Goal: Task Accomplishment & Management: Manage account settings

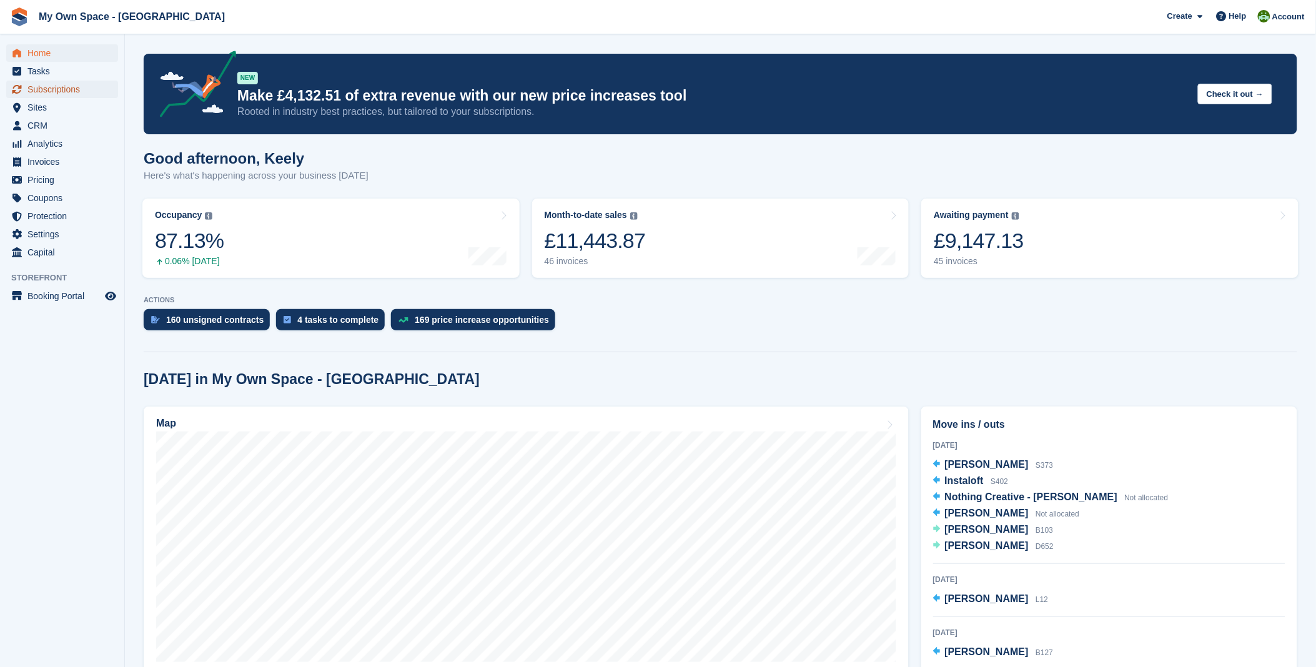
click at [77, 94] on span "Subscriptions" at bounding box center [64, 89] width 75 height 17
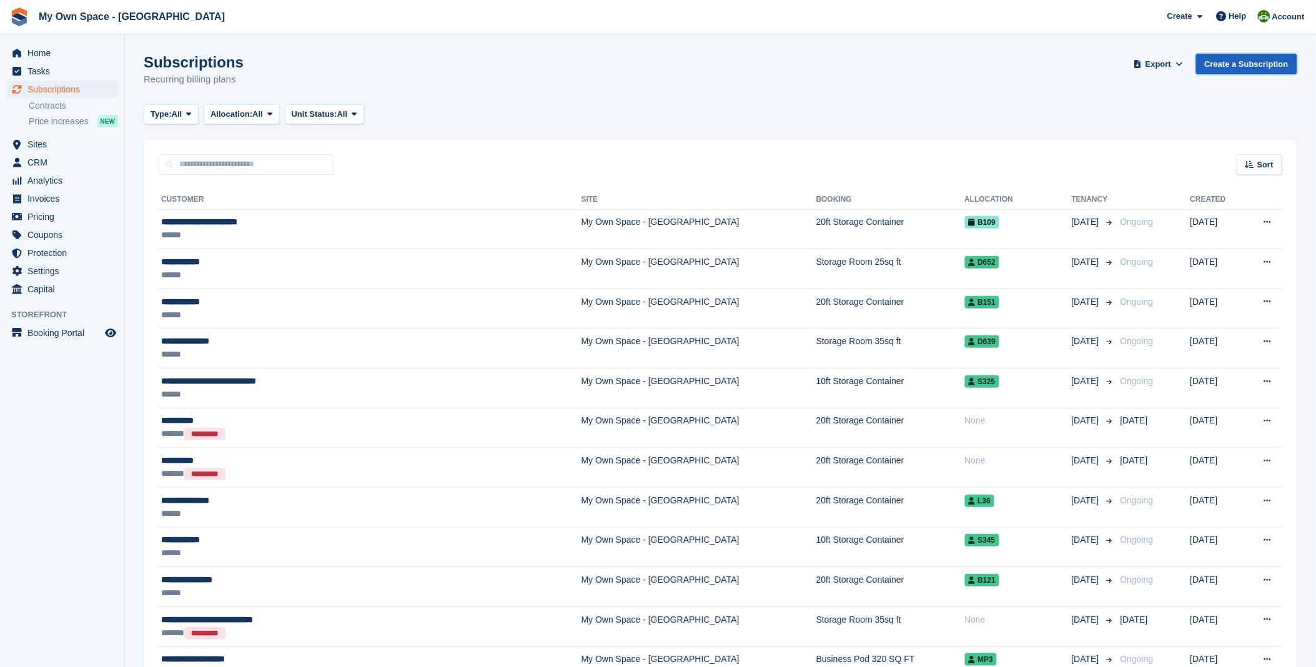
click at [1228, 64] on link "Create a Subscription" at bounding box center [1246, 64] width 101 height 21
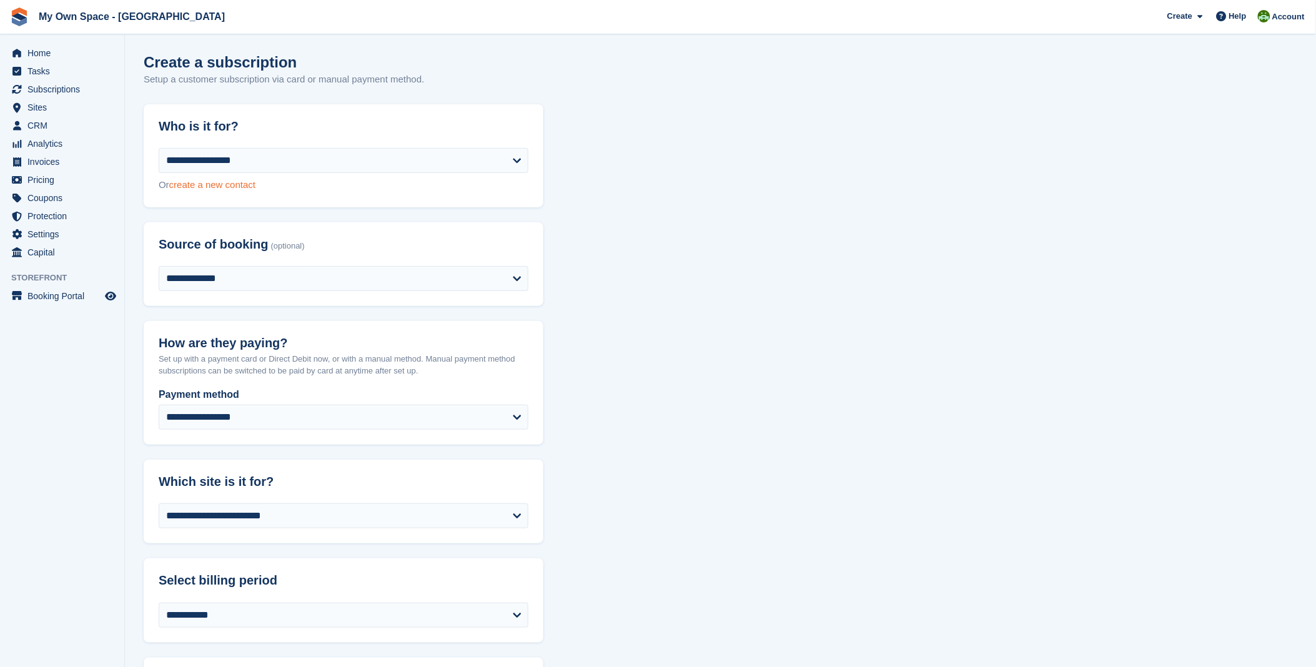
click at [221, 182] on link "create a new contact" at bounding box center [212, 184] width 86 height 11
select select "**********"
select select "****"
select select "*"
select select "*****"
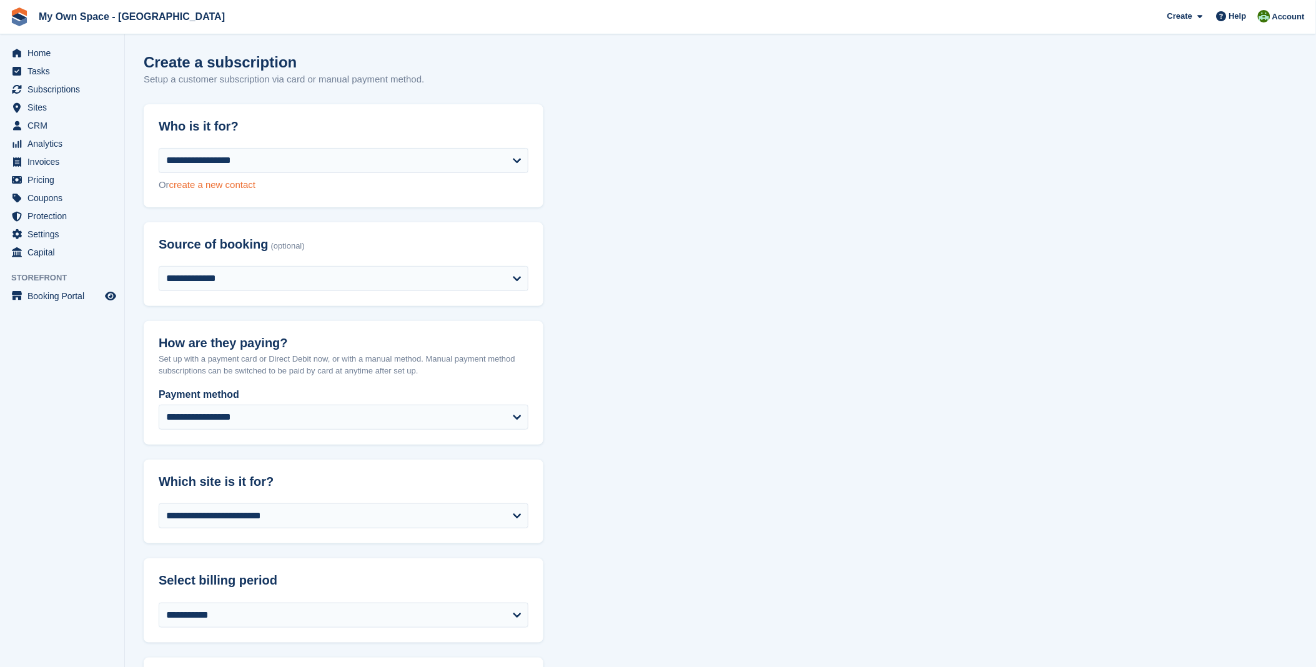
select select "*****"
select select
select select "***"
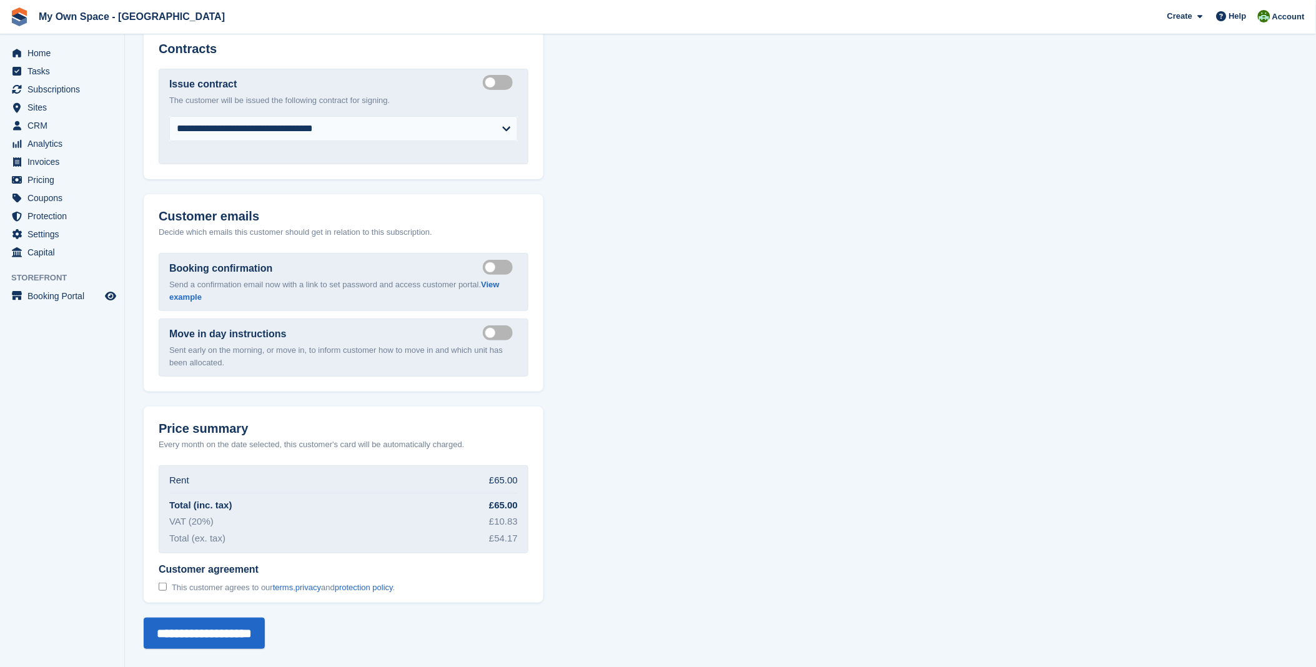
scroll to position [1659, 0]
click at [40, 54] on span "Home" at bounding box center [64, 52] width 75 height 17
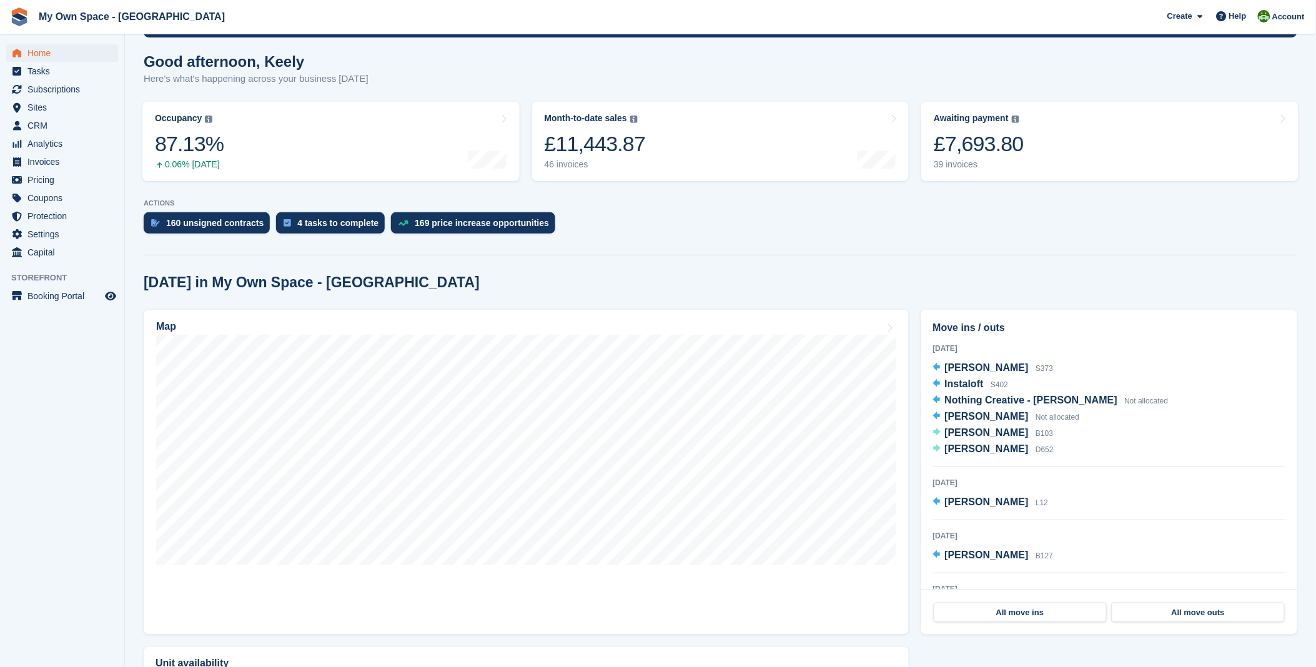
scroll to position [139, 0]
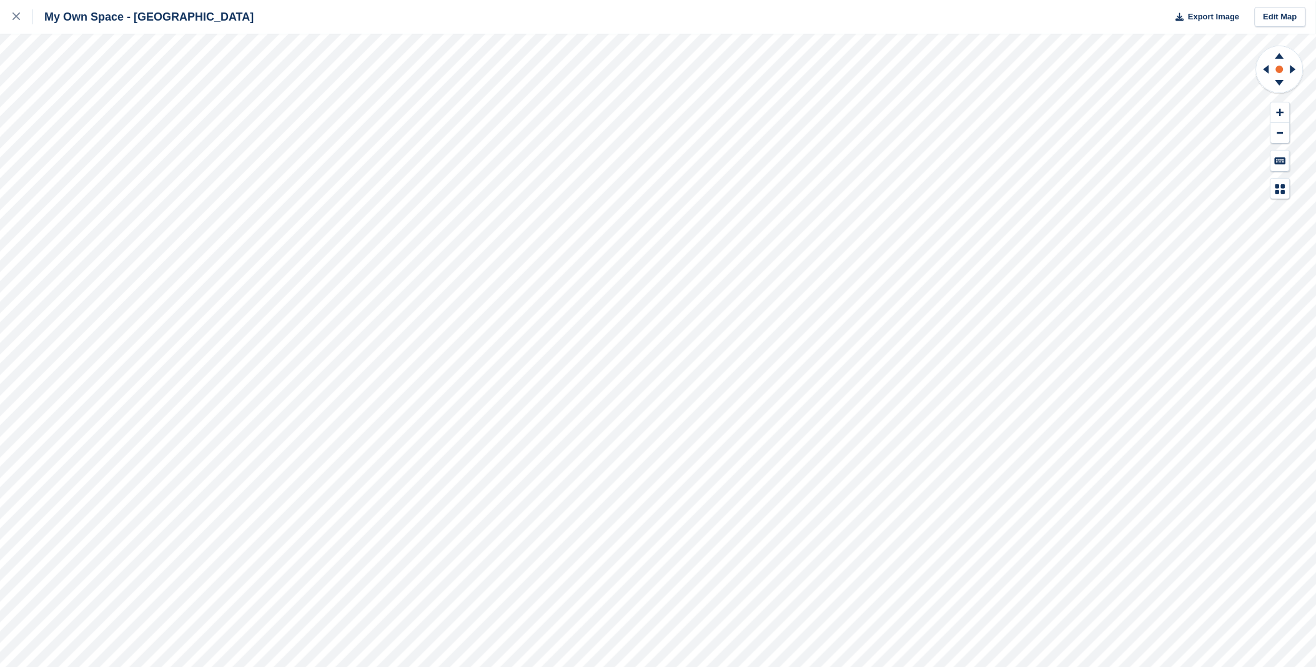
drag, startPoint x: 1265, startPoint y: 66, endPoint x: 1279, endPoint y: 64, distance: 13.8
click at [1265, 66] on icon at bounding box center [1265, 69] width 16 height 32
drag, startPoint x: 1278, startPoint y: 54, endPoint x: 1289, endPoint y: 66, distance: 16.8
click at [1278, 55] on icon at bounding box center [1280, 54] width 32 height 16
click at [1283, 56] on icon at bounding box center [1280, 56] width 9 height 6
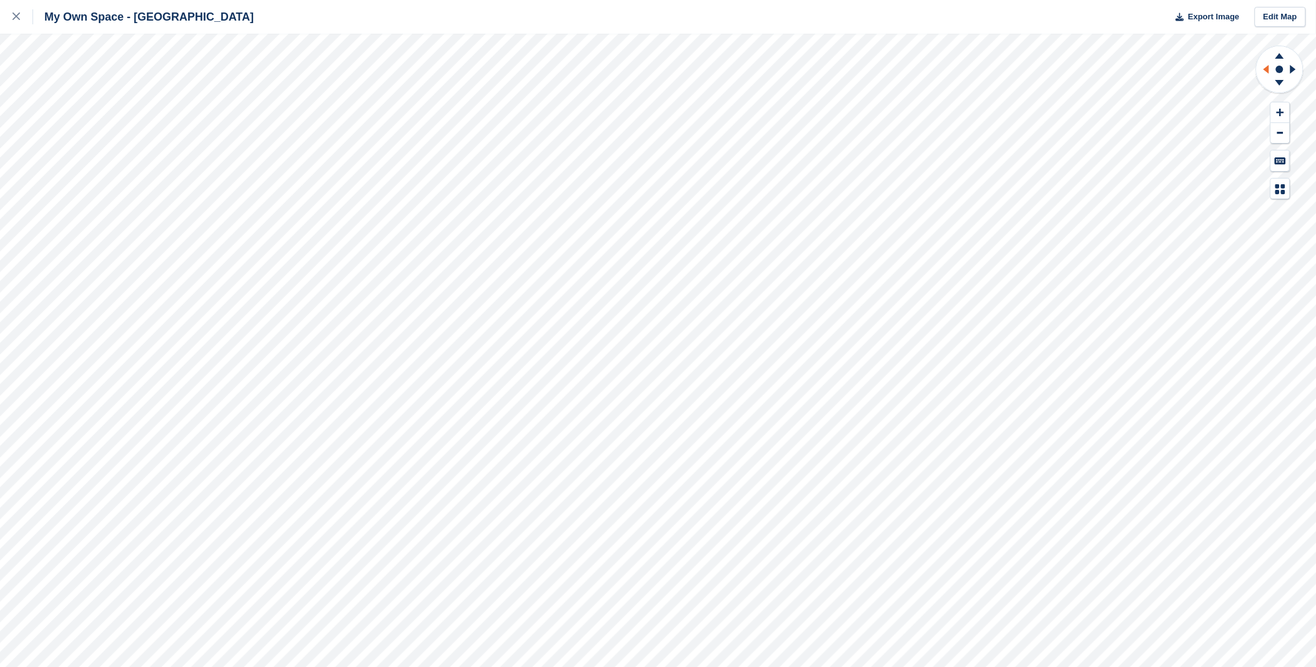
click at [1269, 73] on icon at bounding box center [1265, 69] width 16 height 32
click at [1281, 54] on icon at bounding box center [1280, 56] width 9 height 6
click at [1278, 82] on g at bounding box center [1280, 85] width 32 height 16
click at [1281, 88] on icon at bounding box center [1280, 85] width 32 height 16
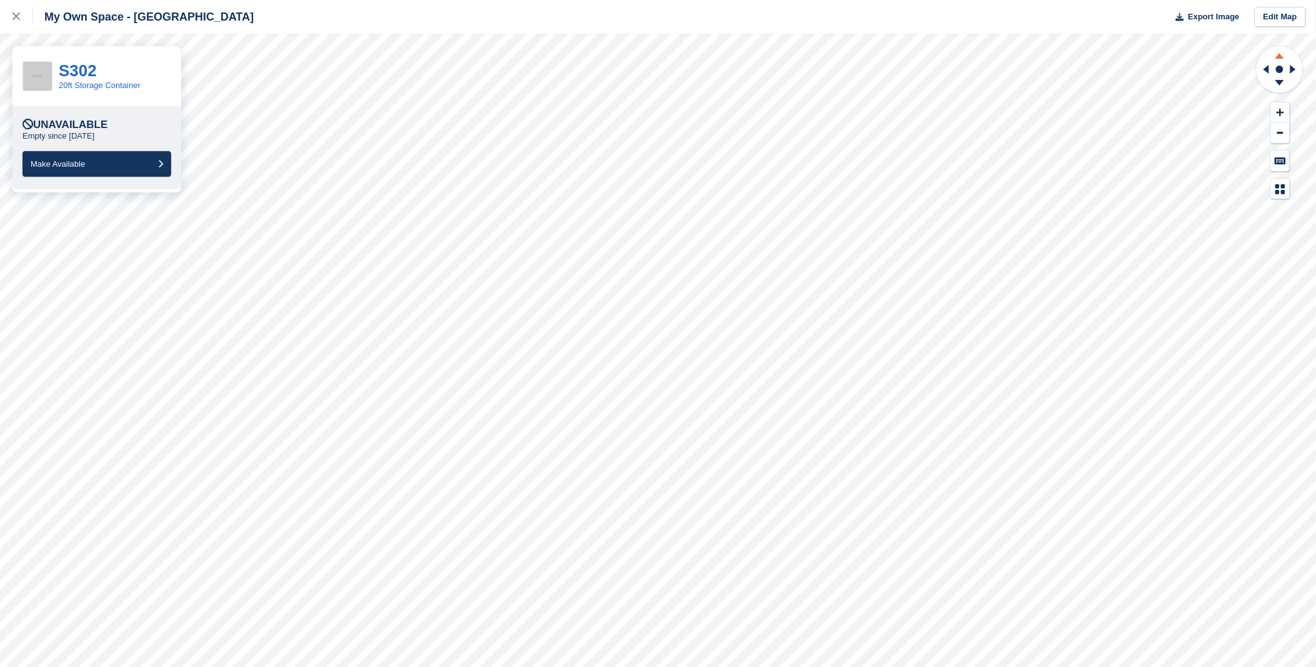
click at [1287, 57] on icon at bounding box center [1280, 54] width 32 height 16
click at [1262, 74] on icon at bounding box center [1265, 69] width 16 height 32
click at [1271, 71] on icon at bounding box center [1265, 69] width 16 height 32
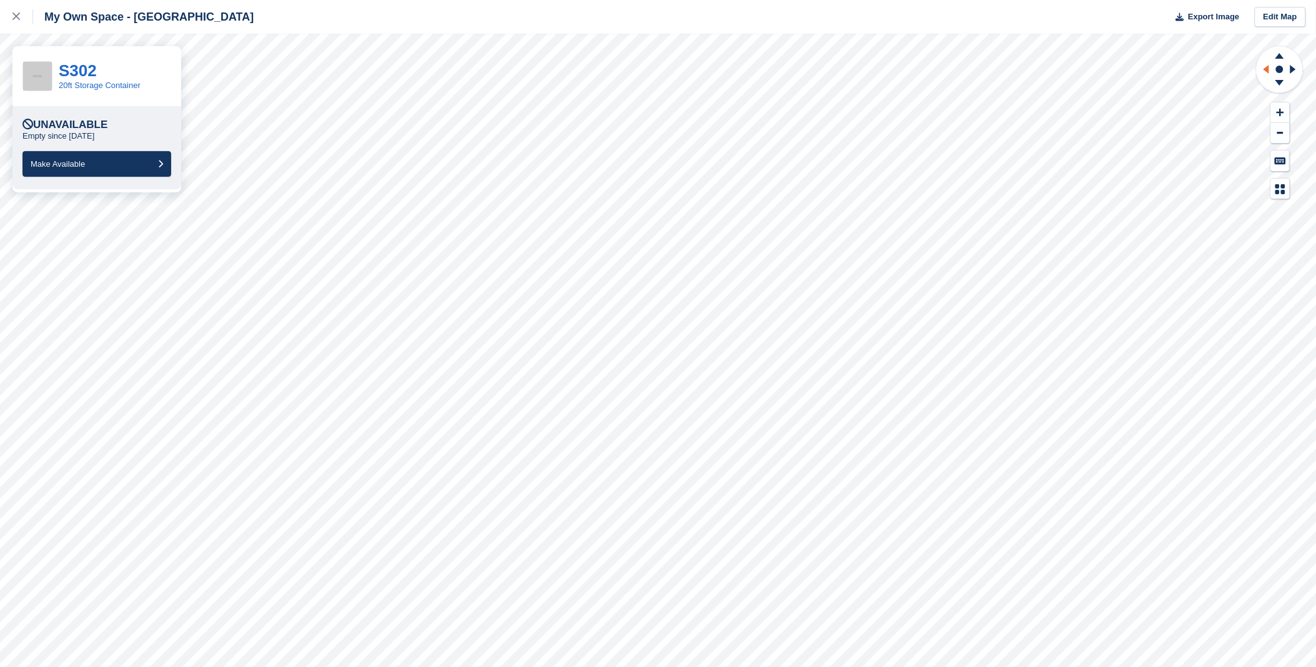
click at [1271, 71] on icon at bounding box center [1265, 69] width 16 height 32
click at [1271, 70] on icon at bounding box center [1265, 69] width 16 height 32
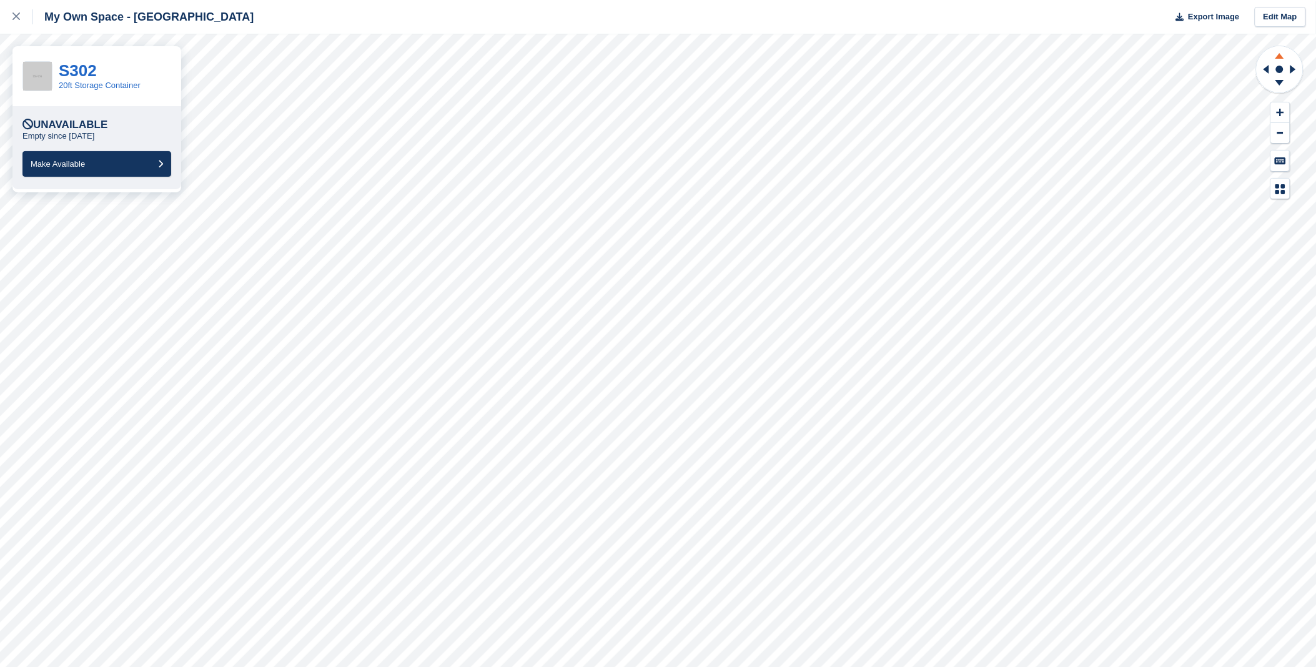
click at [1278, 61] on icon at bounding box center [1280, 54] width 32 height 16
drag, startPoint x: 1274, startPoint y: 91, endPoint x: 1279, endPoint y: 83, distance: 9.2
click at [1278, 86] on icon at bounding box center [1280, 70] width 49 height 50
click at [1279, 82] on icon at bounding box center [1280, 83] width 9 height 6
click at [1283, 59] on icon at bounding box center [1280, 54] width 32 height 16
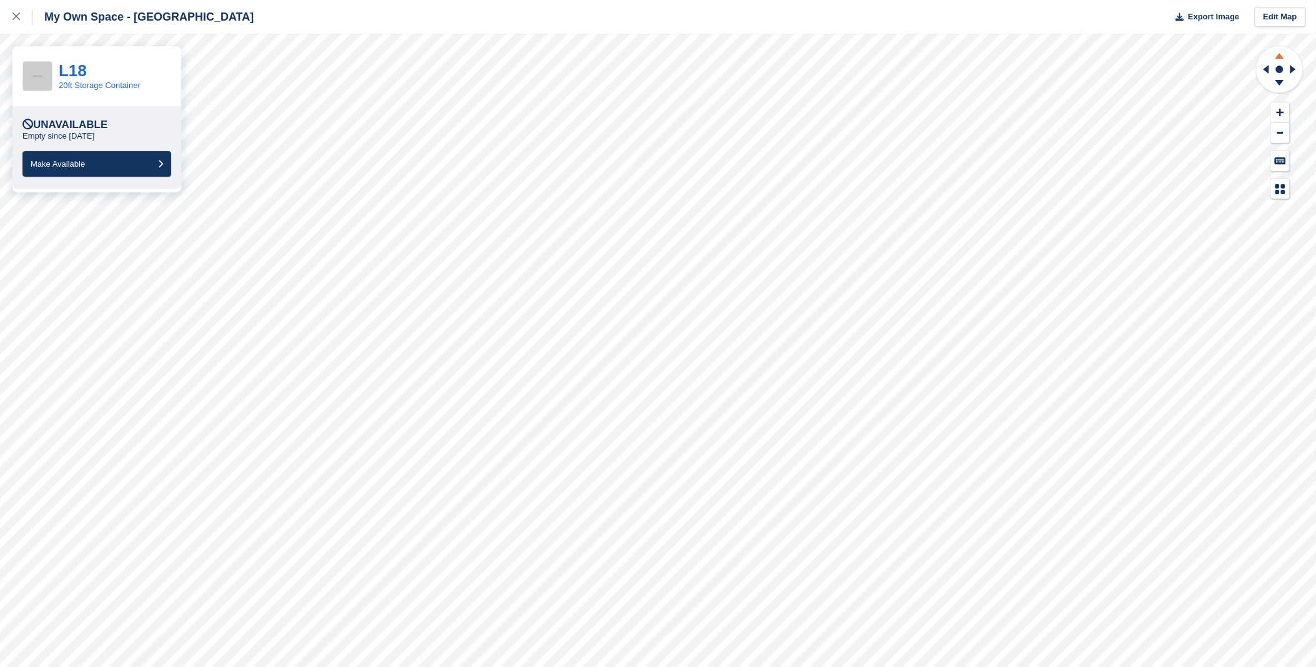
click at [1284, 58] on g at bounding box center [1280, 54] width 32 height 16
click at [1284, 58] on icon at bounding box center [1280, 56] width 9 height 6
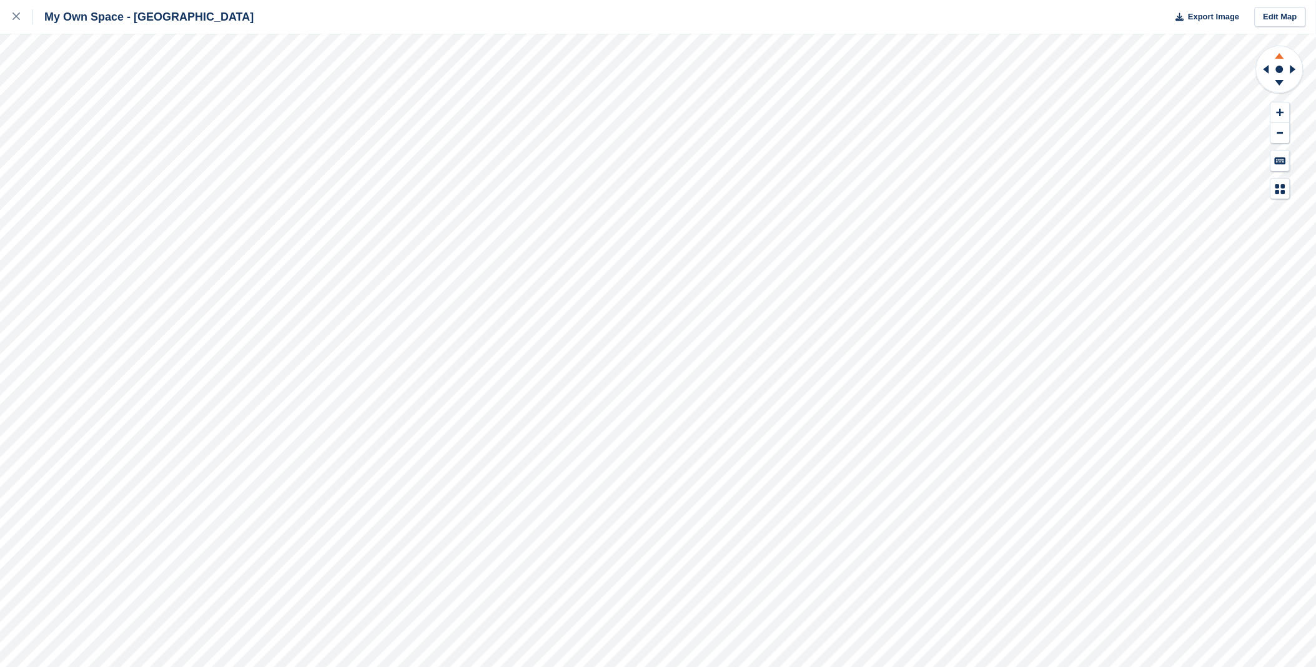
click at [1283, 57] on g at bounding box center [1280, 54] width 32 height 16
click at [1286, 88] on icon at bounding box center [1280, 85] width 32 height 16
click at [1277, 59] on icon at bounding box center [1280, 54] width 32 height 16
click at [1265, 70] on icon at bounding box center [1267, 69] width 6 height 9
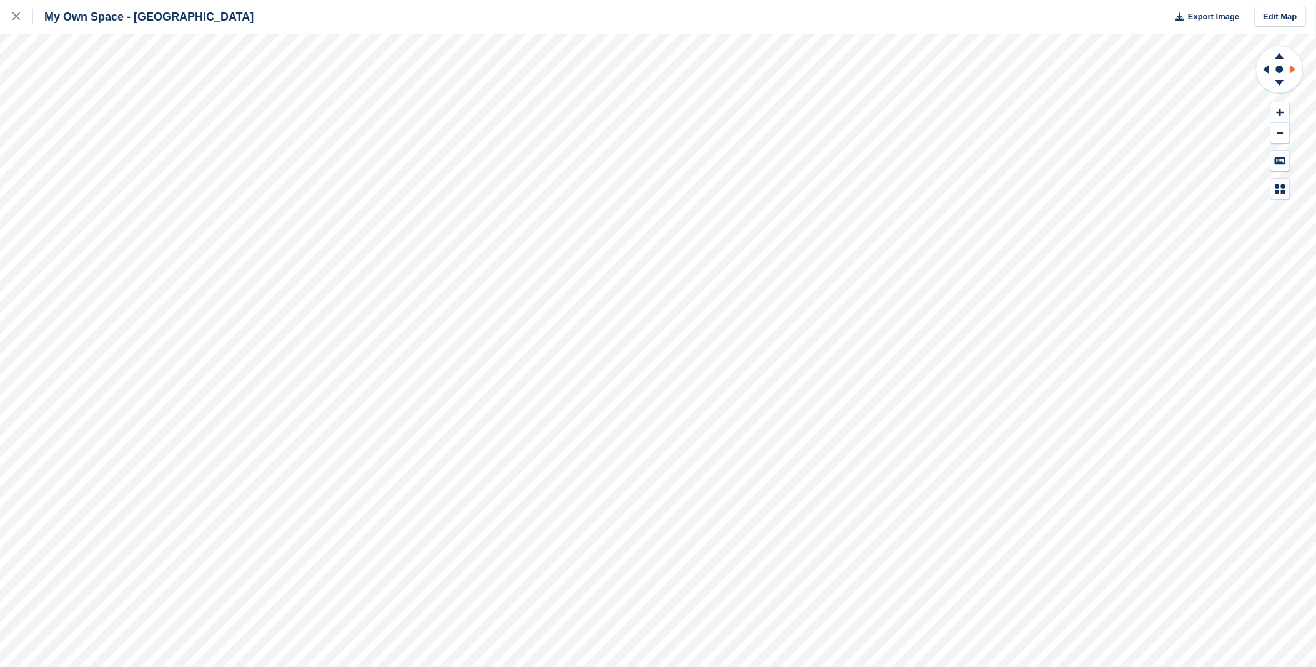
click at [1295, 67] on icon at bounding box center [1296, 69] width 16 height 32
click at [1273, 71] on rect at bounding box center [1280, 69] width 15 height 15
click at [1284, 61] on icon at bounding box center [1280, 54] width 32 height 16
click at [1288, 79] on icon at bounding box center [1280, 85] width 32 height 16
click at [1268, 72] on icon at bounding box center [1267, 69] width 6 height 9
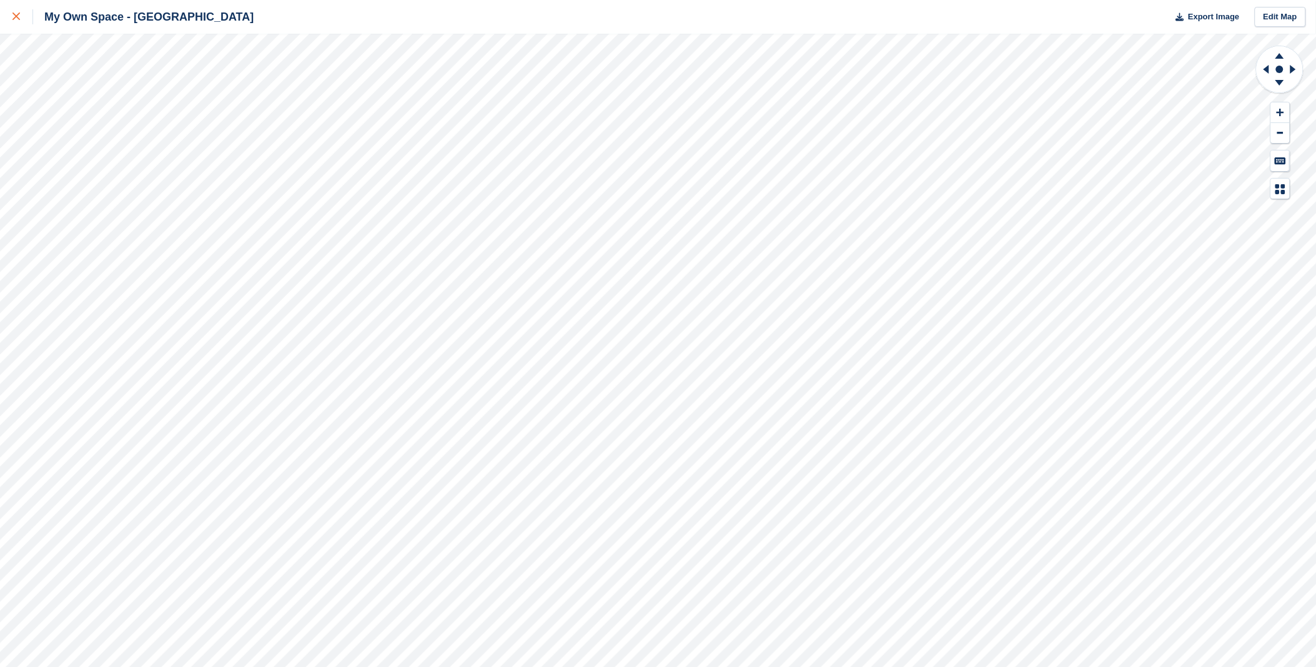
click at [16, 26] on link at bounding box center [16, 17] width 33 height 34
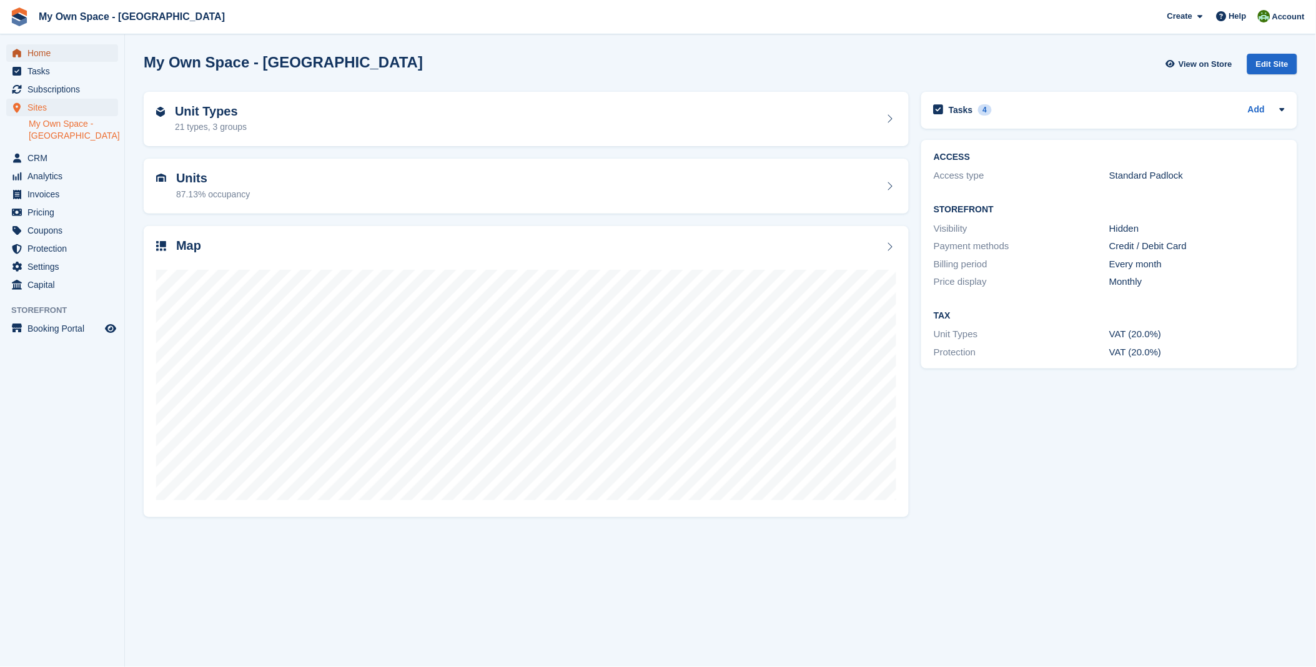
click at [44, 46] on span "Home" at bounding box center [64, 52] width 75 height 17
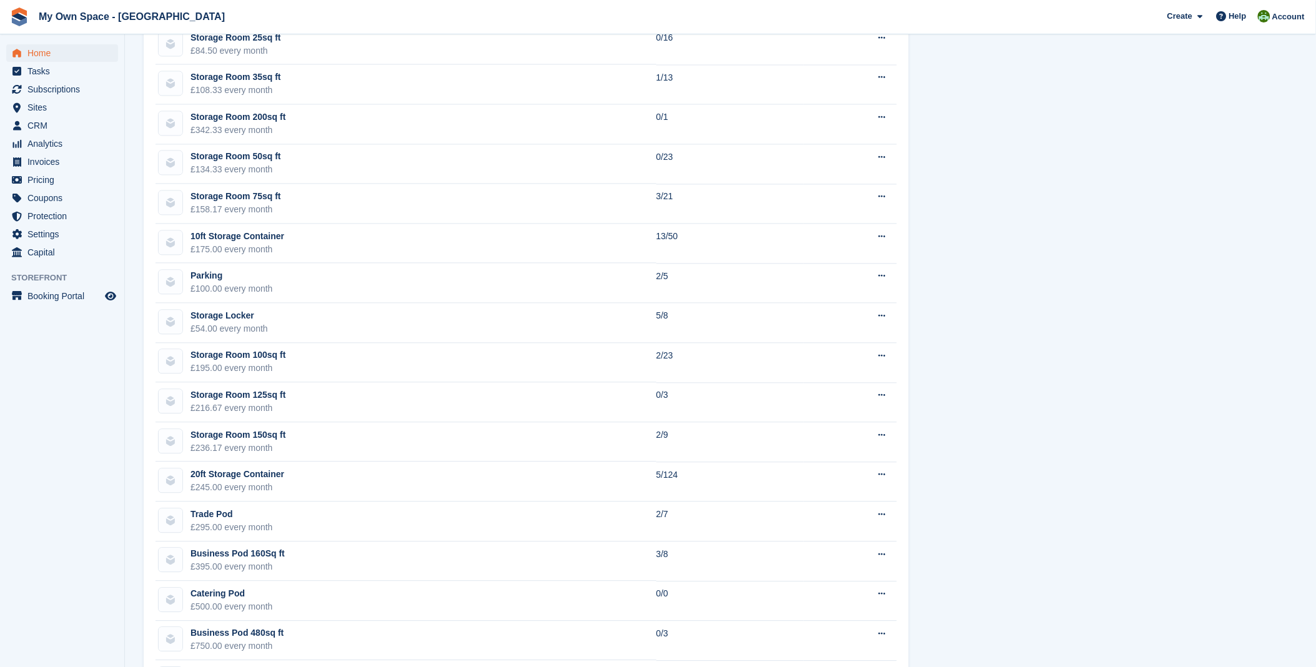
scroll to position [833, 0]
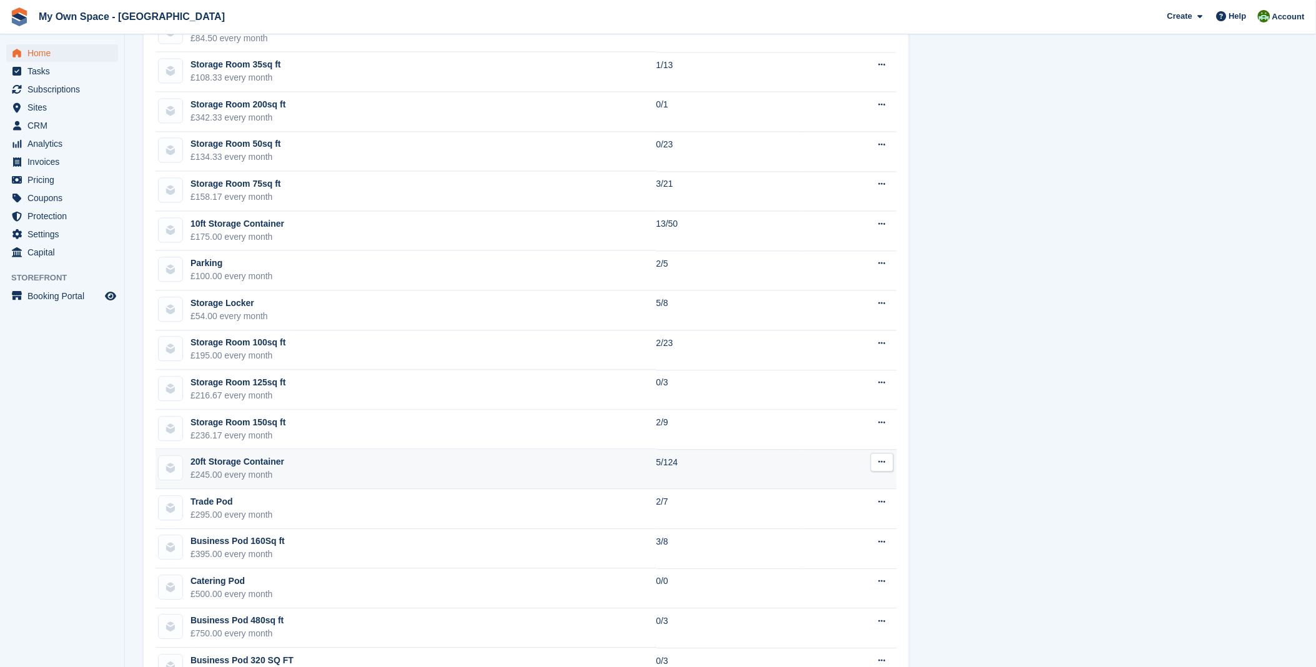
click at [670, 475] on td "5/124" at bounding box center [731, 470] width 148 height 40
click at [244, 481] on div "£245.00 every month" at bounding box center [238, 475] width 94 height 13
click at [879, 467] on icon at bounding box center [882, 463] width 7 height 8
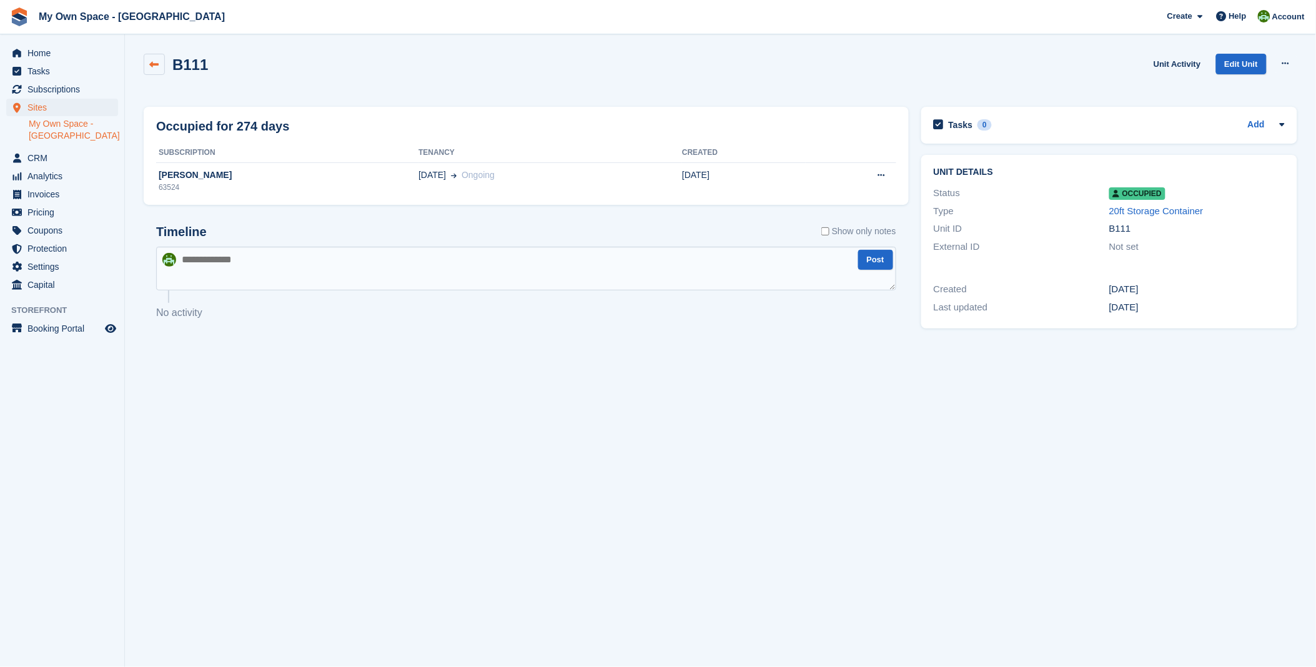
click at [148, 63] on link at bounding box center [154, 64] width 21 height 21
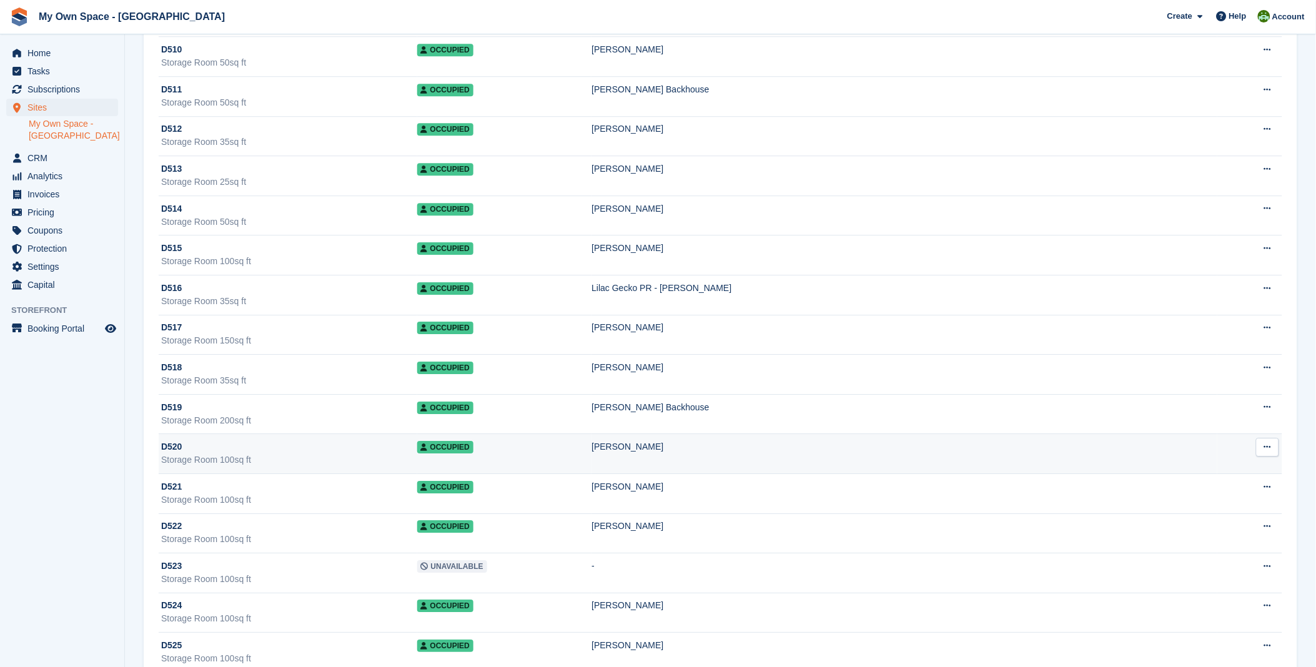
scroll to position [4650, 0]
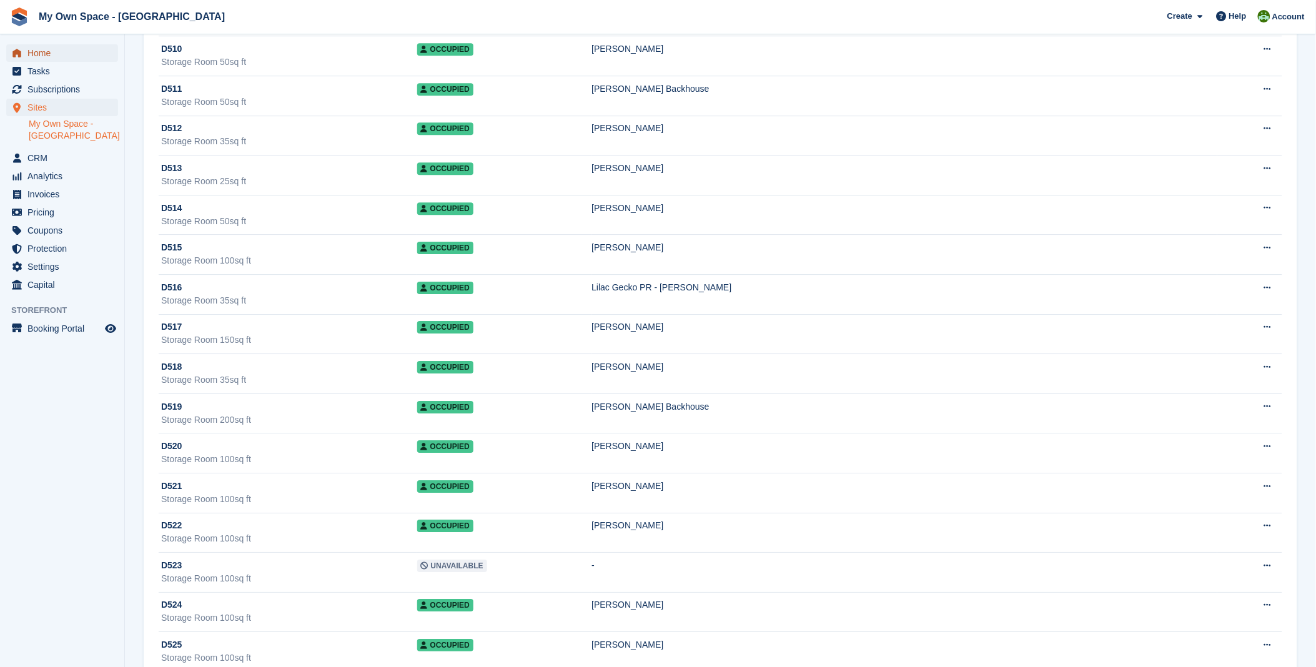
click at [57, 55] on span "Home" at bounding box center [64, 52] width 75 height 17
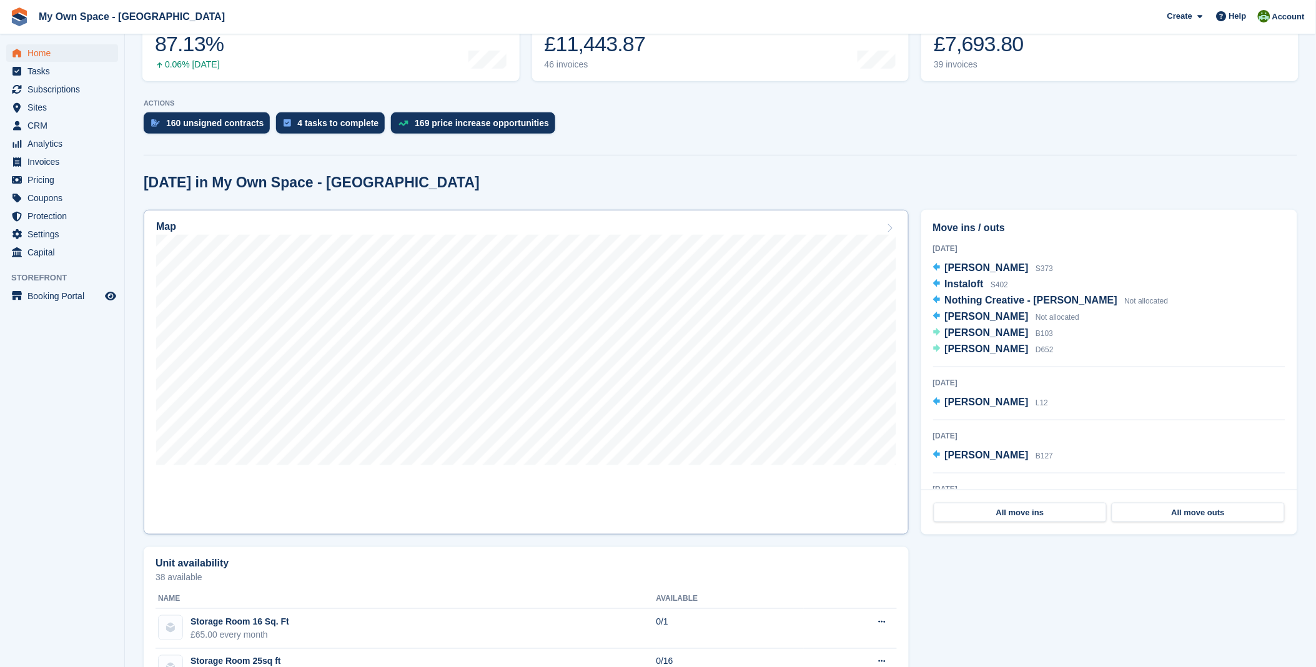
scroll to position [208, 0]
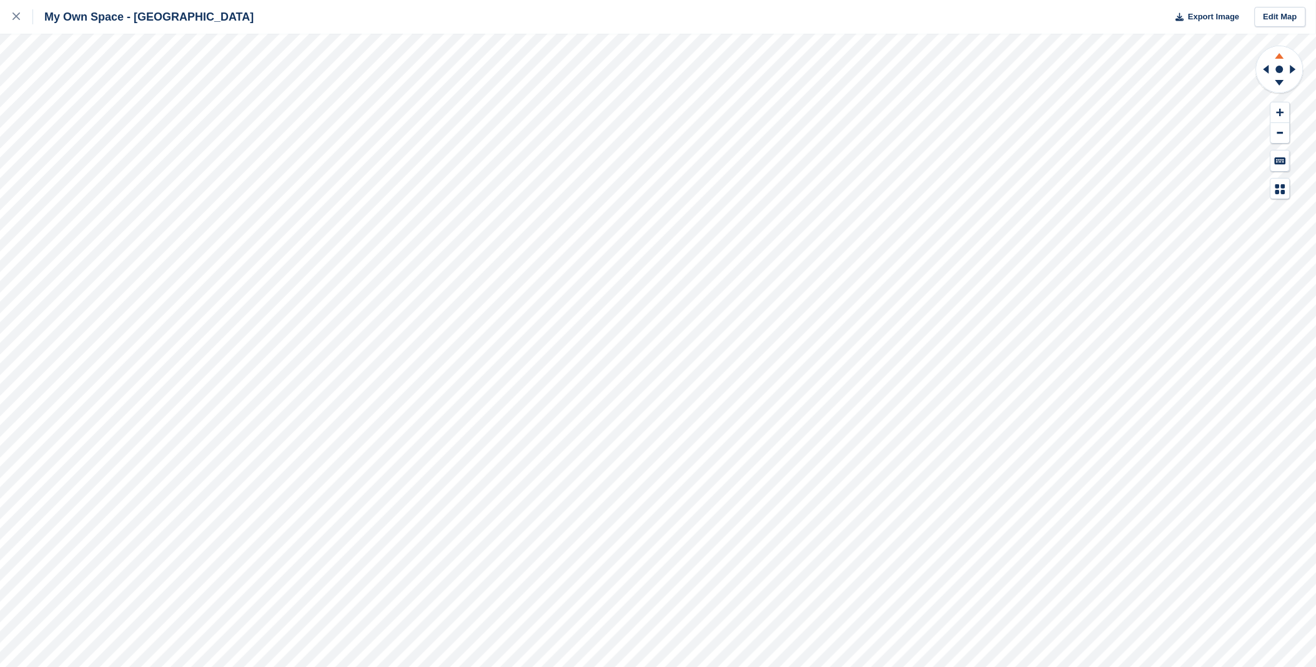
click at [1274, 54] on icon at bounding box center [1280, 54] width 32 height 16
click at [1278, 79] on icon at bounding box center [1280, 85] width 32 height 16
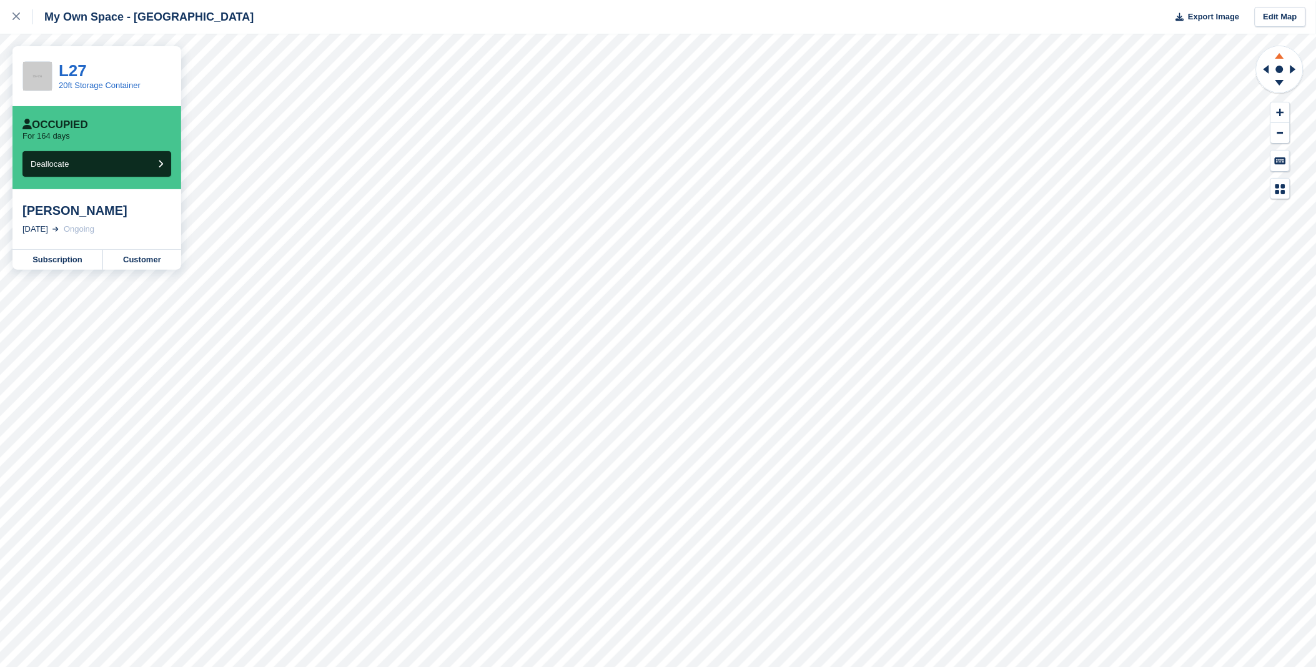
click at [1276, 61] on icon at bounding box center [1280, 54] width 32 height 16
click at [1265, 67] on icon at bounding box center [1265, 69] width 16 height 32
click at [1290, 72] on icon at bounding box center [1296, 69] width 16 height 32
click at [1277, 58] on icon at bounding box center [1280, 56] width 9 height 6
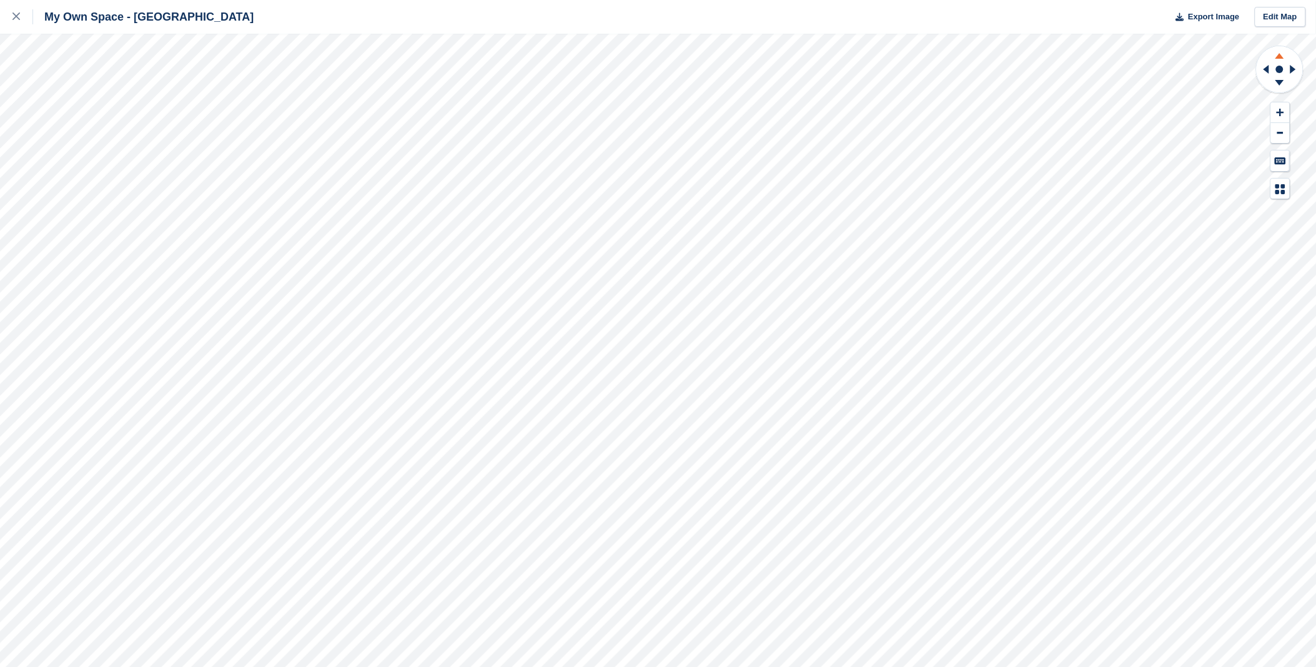
click at [1281, 57] on icon at bounding box center [1280, 56] width 9 height 6
click at [1288, 81] on icon at bounding box center [1280, 85] width 32 height 16
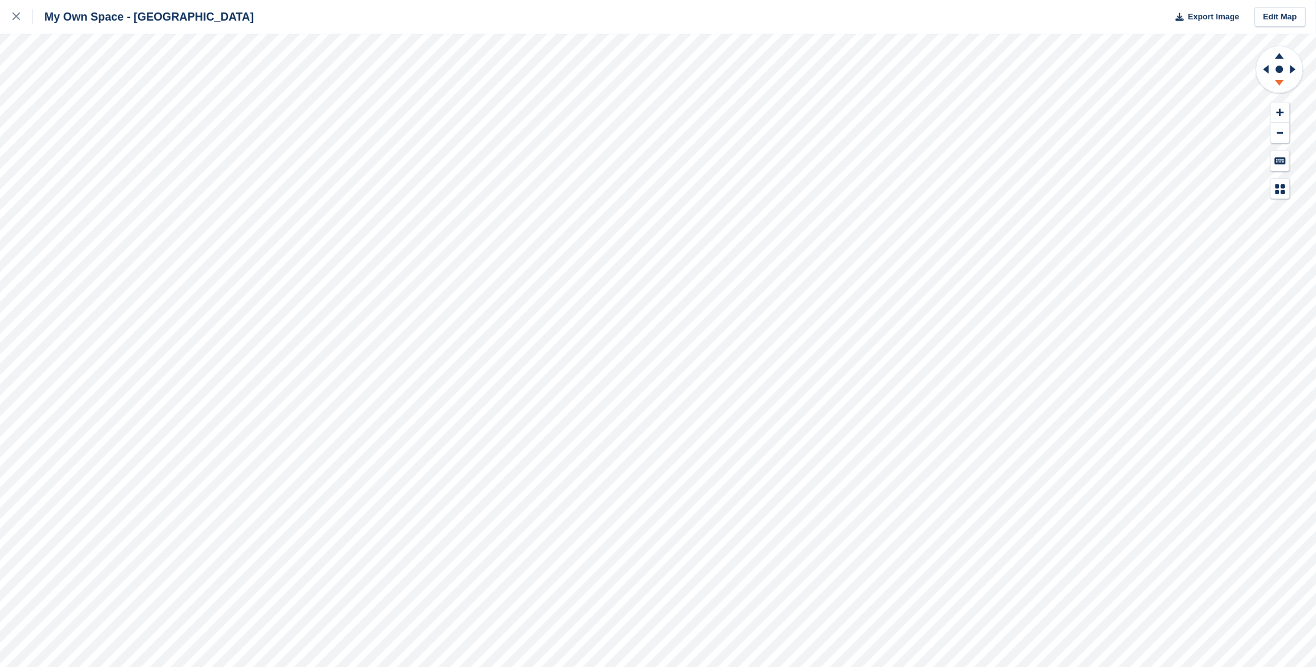
click at [1288, 81] on icon at bounding box center [1280, 85] width 32 height 16
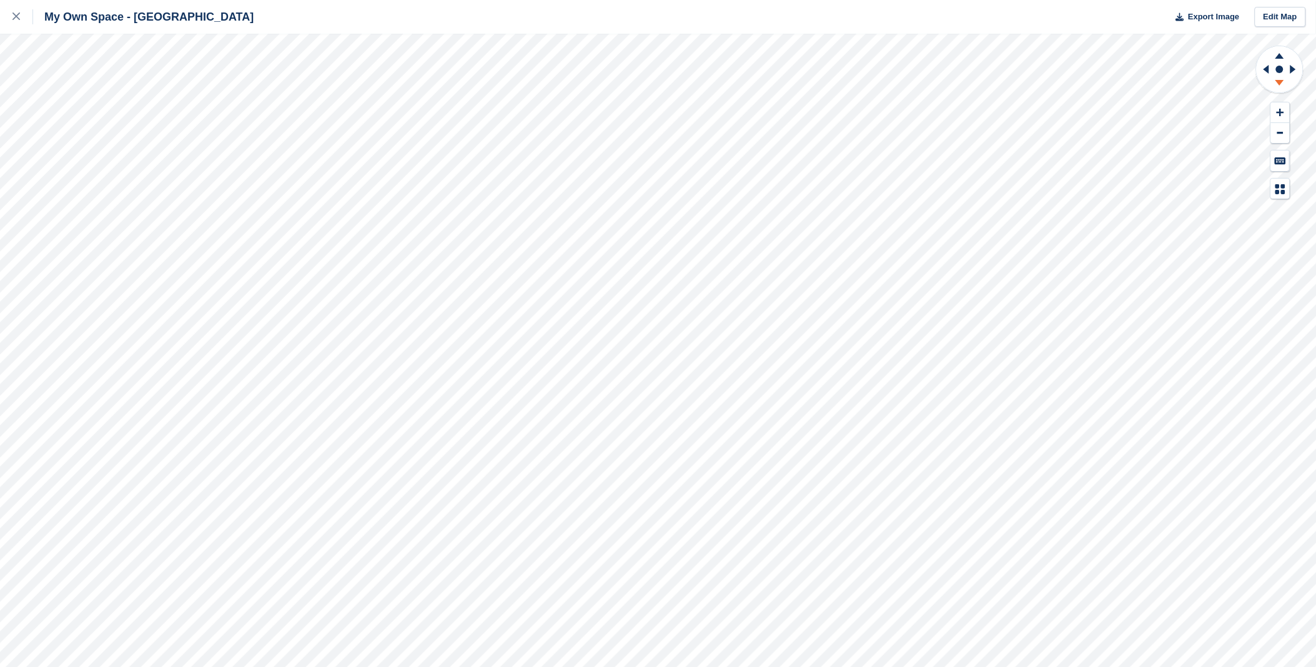
click at [1288, 81] on icon at bounding box center [1280, 85] width 32 height 16
drag, startPoint x: 1266, startPoint y: 57, endPoint x: 1273, endPoint y: 57, distance: 7.5
click at [1266, 57] on icon at bounding box center [1265, 69] width 16 height 32
click at [1278, 59] on icon at bounding box center [1280, 54] width 32 height 16
click at [1268, 70] on icon at bounding box center [1267, 69] width 6 height 9
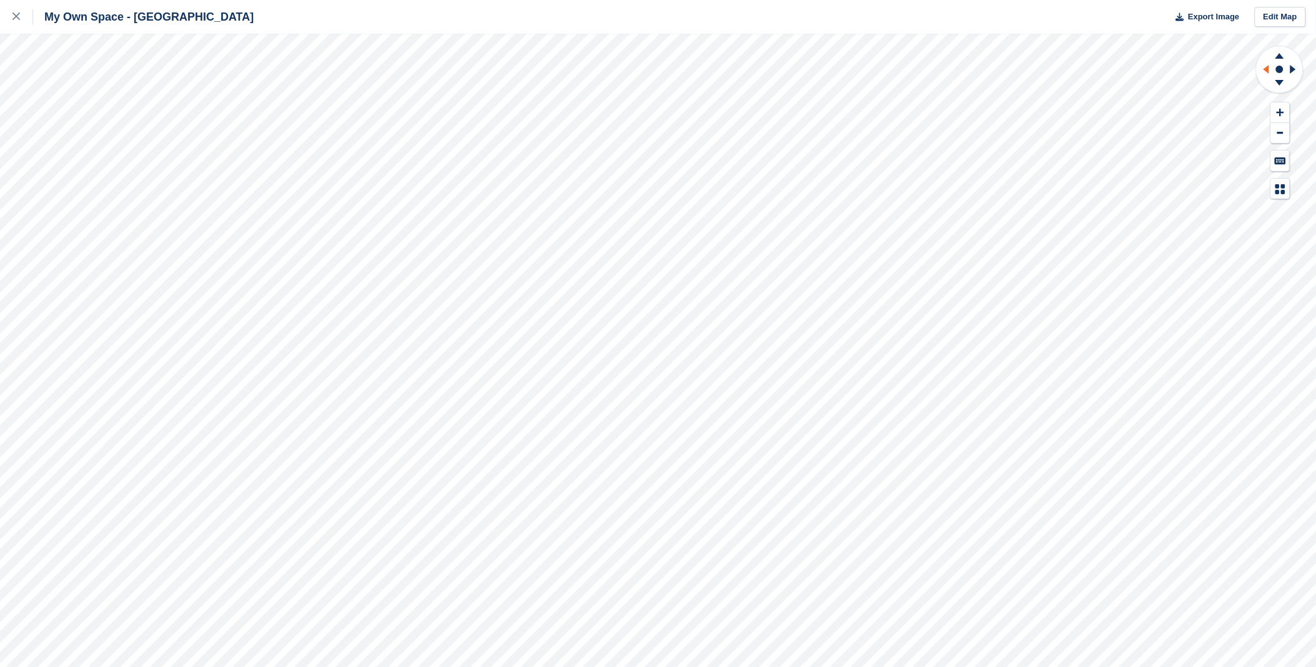
click at [1268, 70] on icon at bounding box center [1267, 69] width 6 height 9
click at [1294, 72] on icon at bounding box center [1296, 69] width 16 height 32
click at [1272, 64] on icon at bounding box center [1265, 69] width 16 height 32
click at [1271, 63] on icon at bounding box center [1265, 69] width 16 height 32
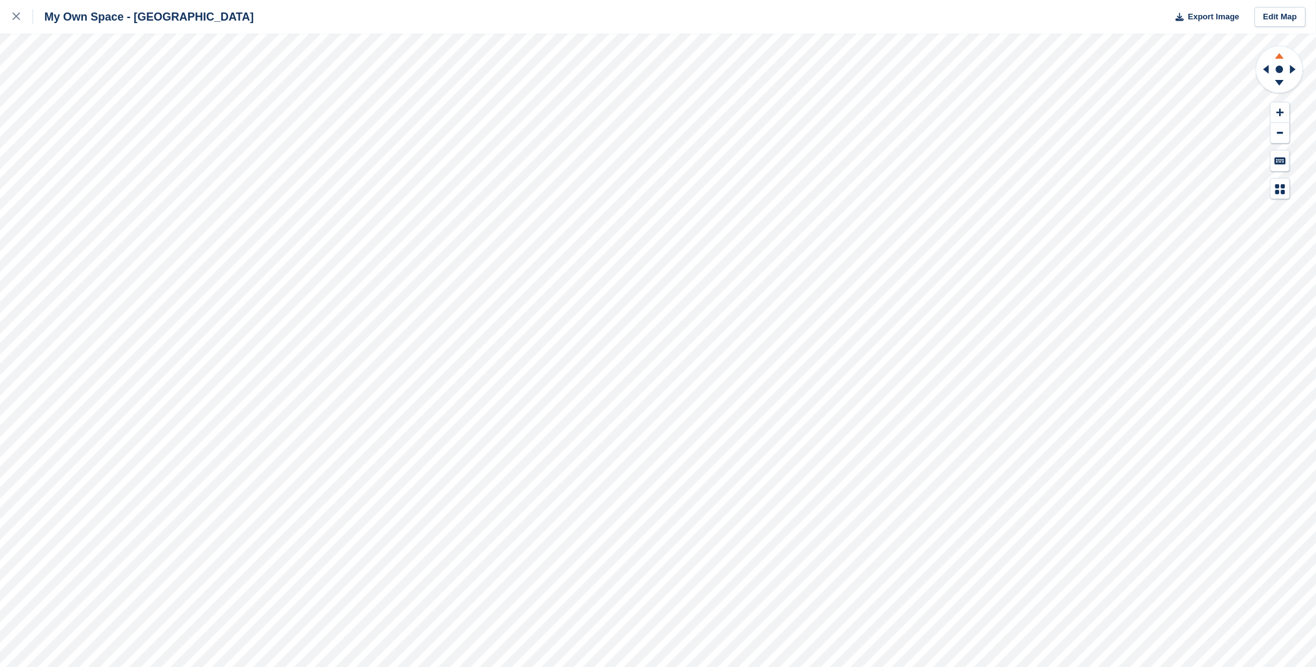
click at [1279, 61] on icon at bounding box center [1280, 70] width 49 height 50
click at [1278, 84] on icon at bounding box center [1280, 85] width 32 height 16
click at [1291, 58] on icon at bounding box center [1280, 54] width 32 height 16
click at [1281, 76] on rect at bounding box center [1280, 69] width 15 height 15
click at [17, 11] on div at bounding box center [22, 16] width 21 height 15
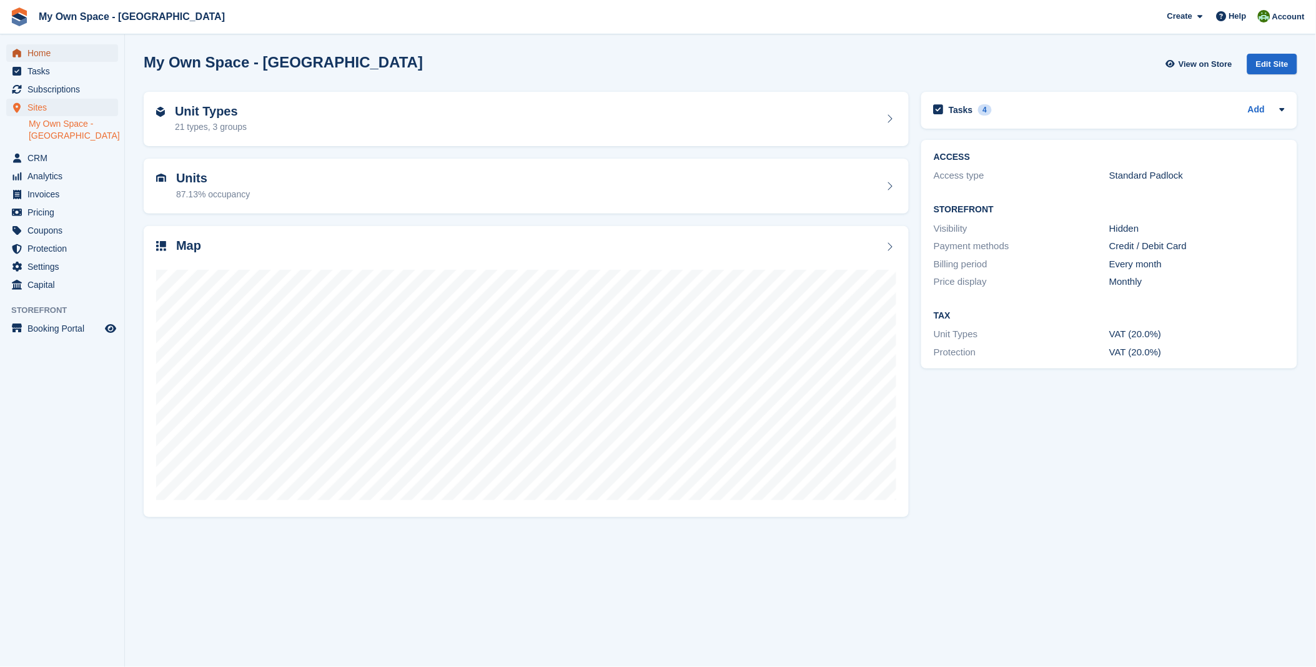
click at [42, 52] on span "Home" at bounding box center [64, 52] width 75 height 17
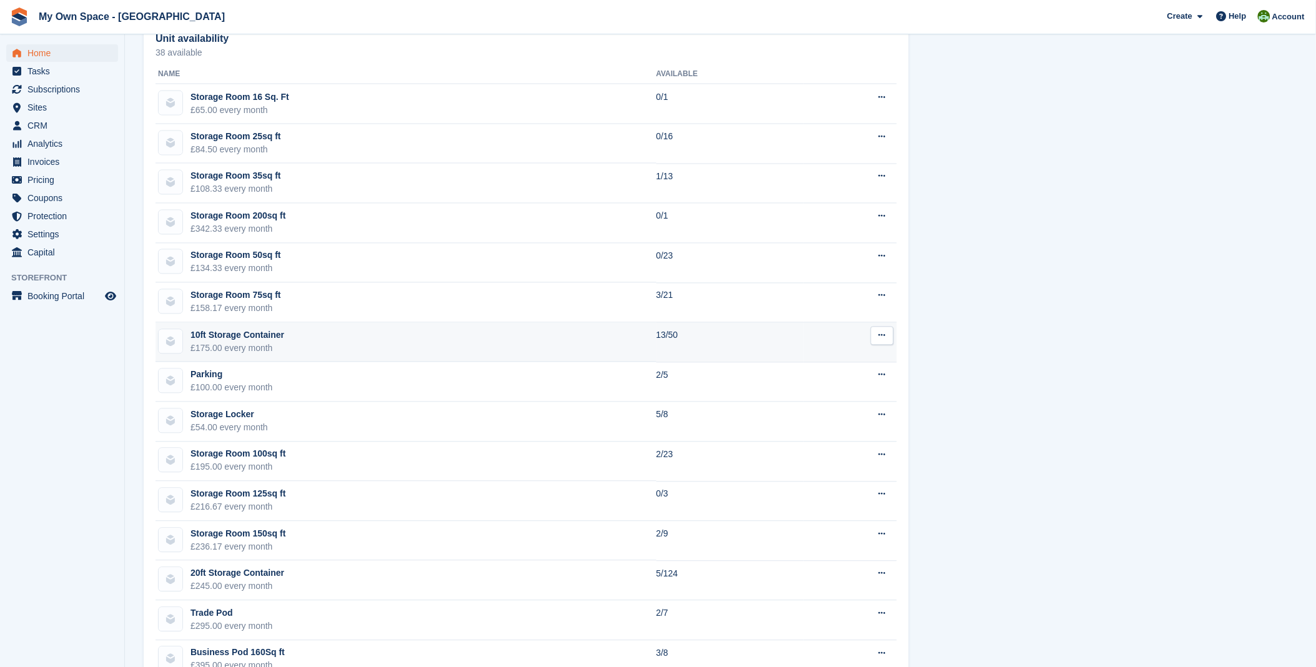
scroll to position [833, 0]
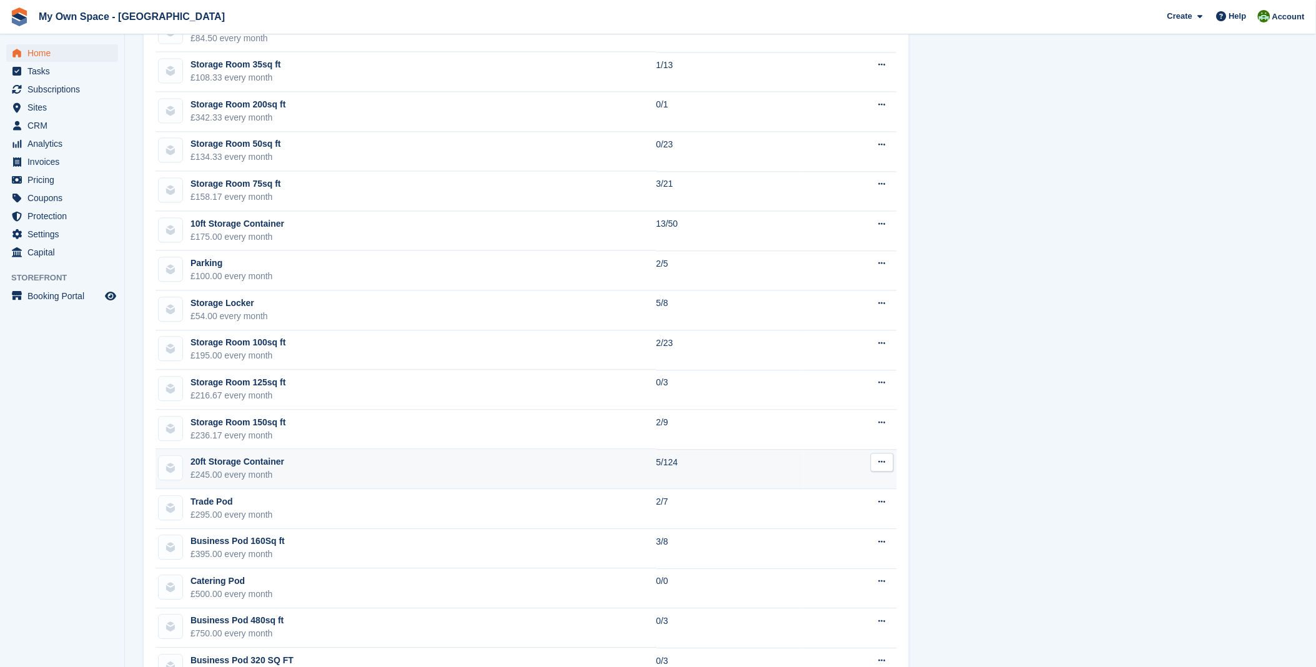
click at [221, 467] on div "20ft Storage Container" at bounding box center [238, 462] width 94 height 13
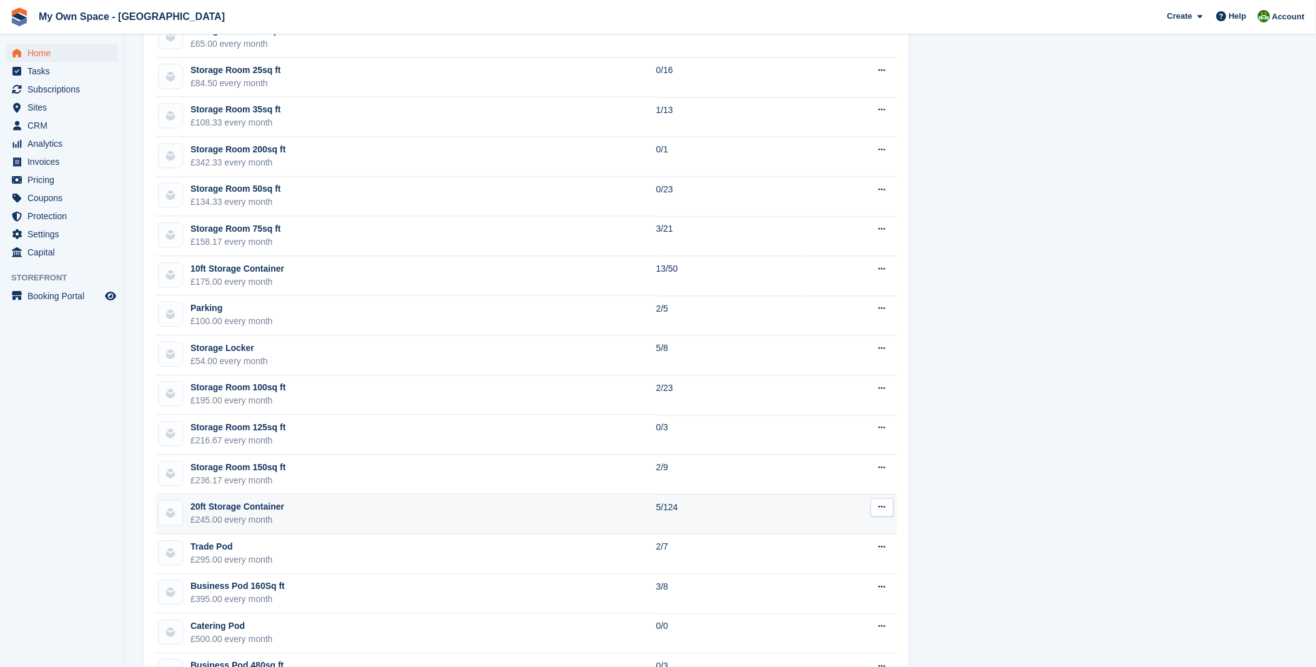
scroll to position [734, 0]
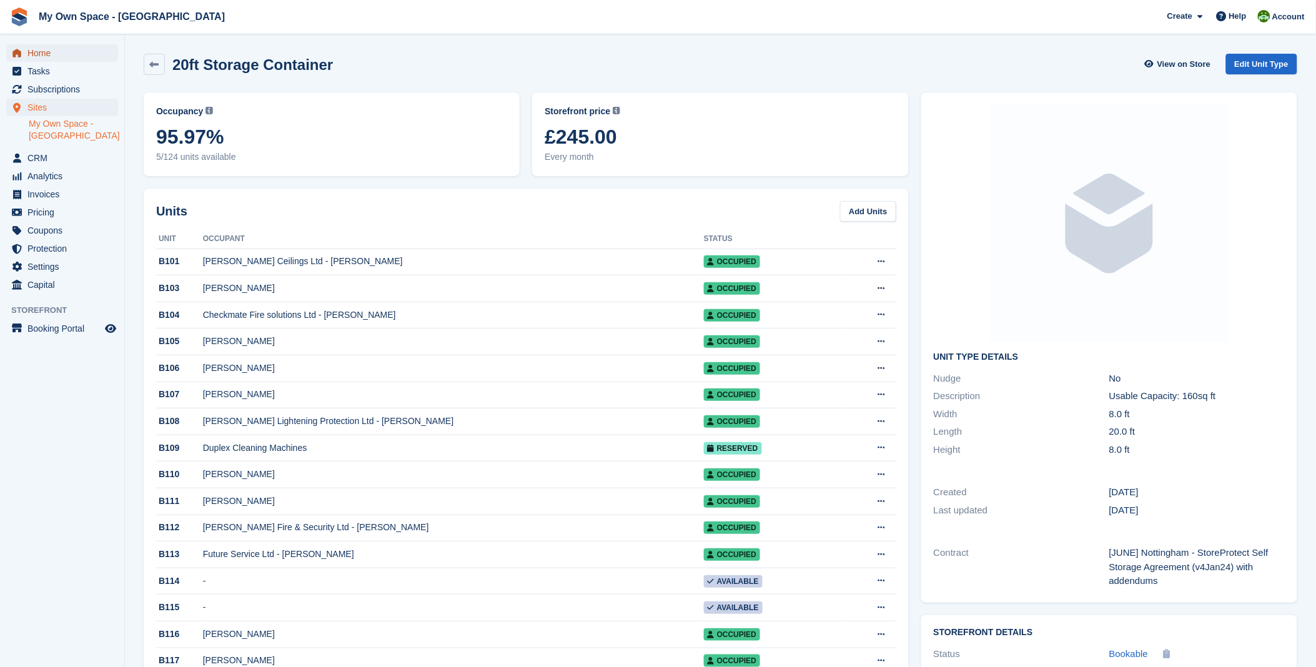
click at [35, 57] on span "Home" at bounding box center [64, 52] width 75 height 17
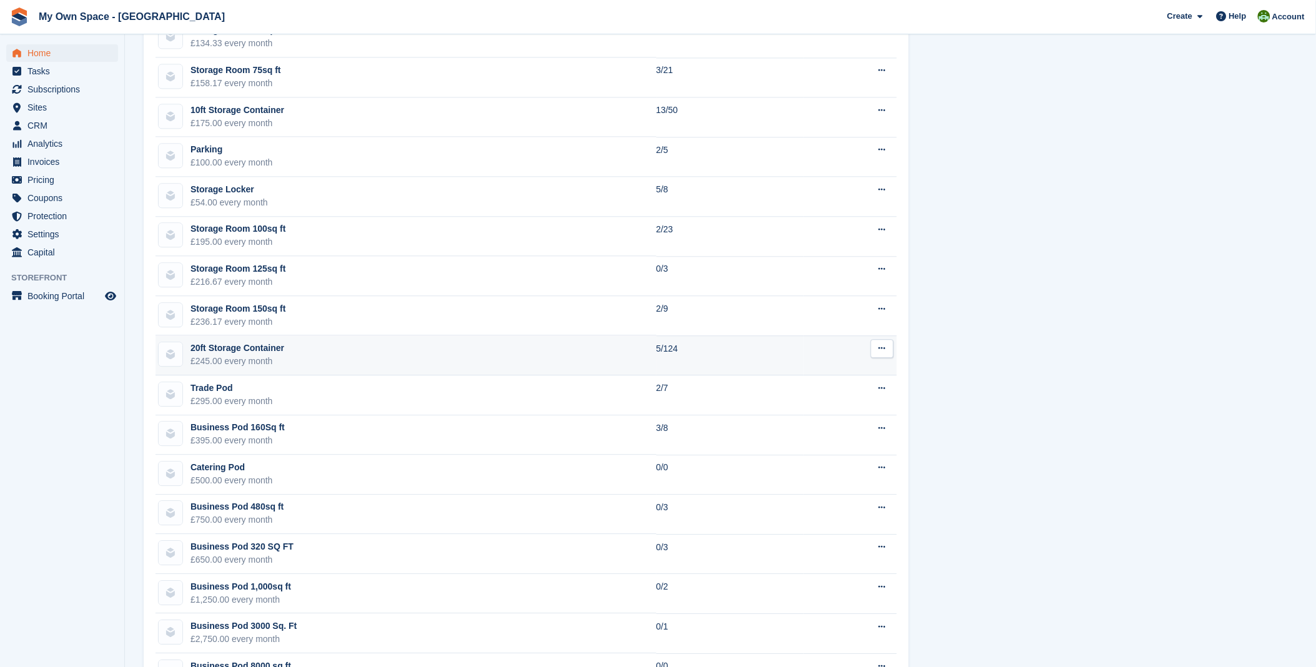
scroll to position [971, 0]
